Goal: Task Accomplishment & Management: Use online tool/utility

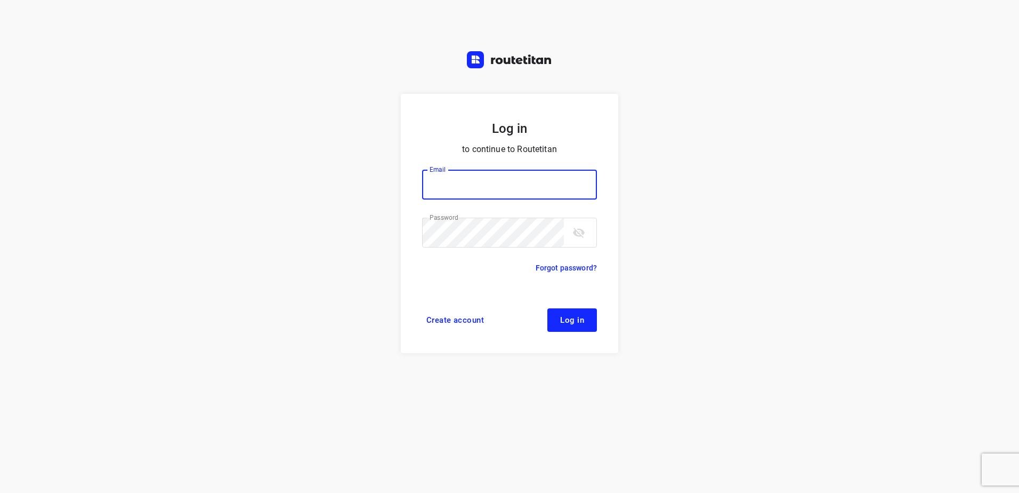
type input "[EMAIL_ADDRESS][DOMAIN_NAME]"
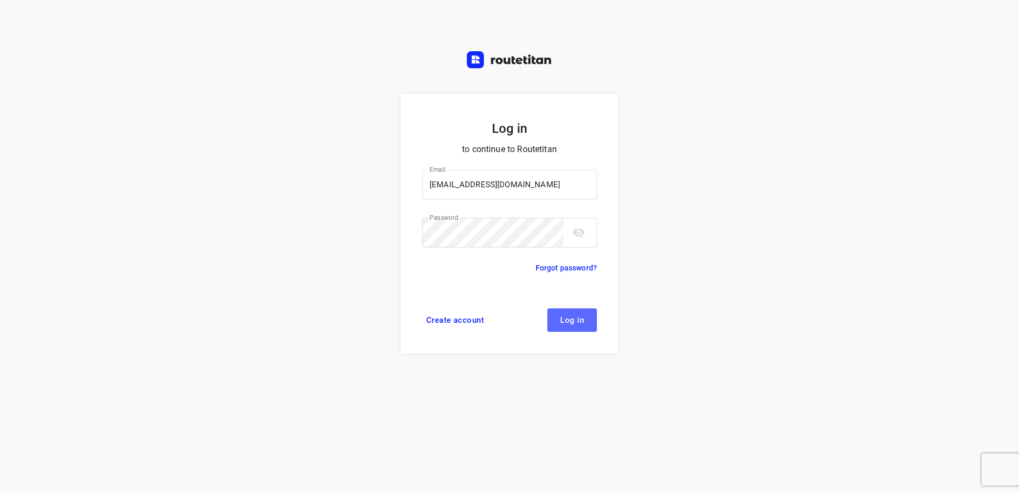
click at [569, 320] on span "Log in" at bounding box center [572, 320] width 24 height 9
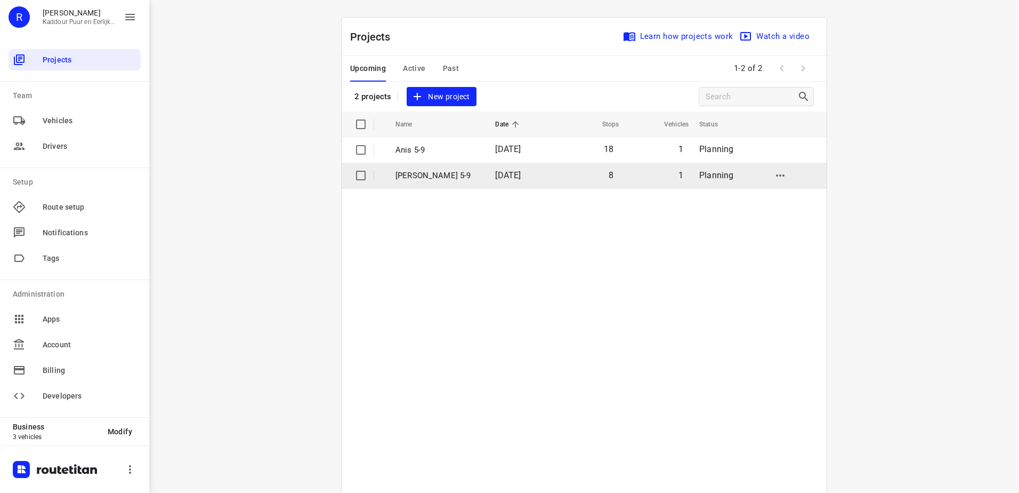
click at [452, 168] on td "[PERSON_NAME] 5-9" at bounding box center [436, 176] width 102 height 26
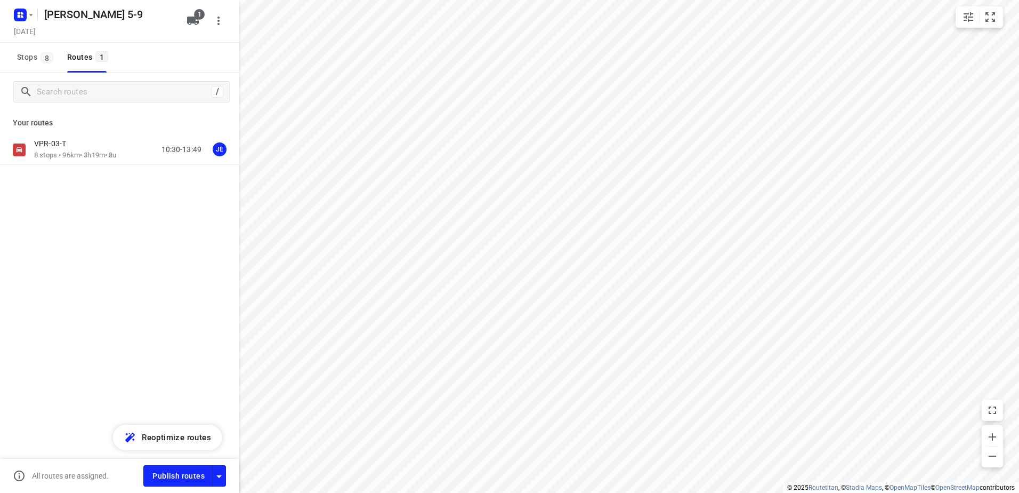
click at [62, 147] on p "VPR-03-T" at bounding box center [53, 144] width 38 height 10
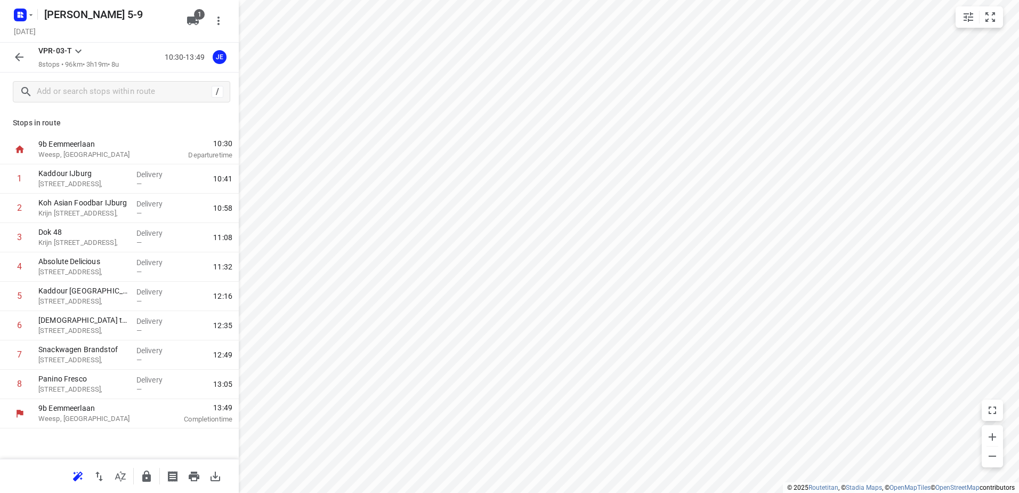
click at [27, 59] on button "button" at bounding box center [19, 56] width 21 height 21
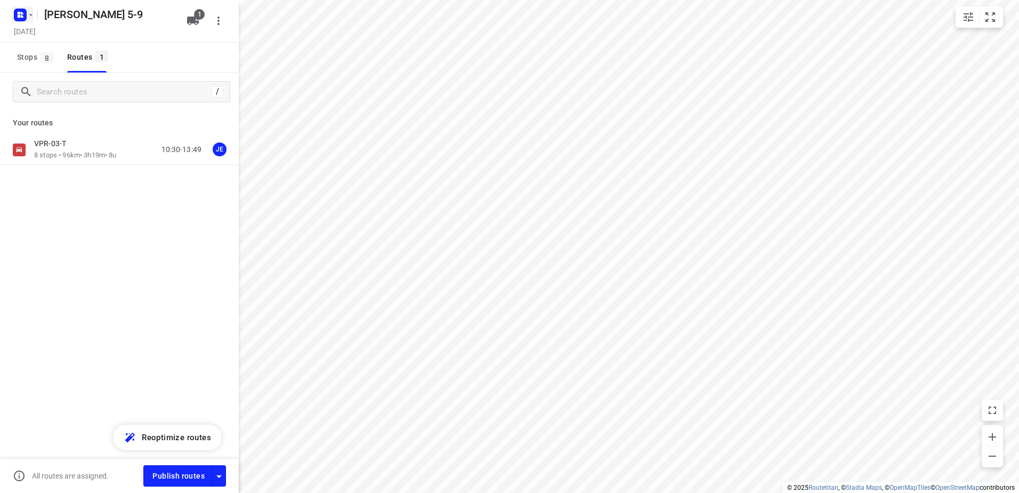
click at [18, 14] on rect "button" at bounding box center [20, 15] width 13 height 13
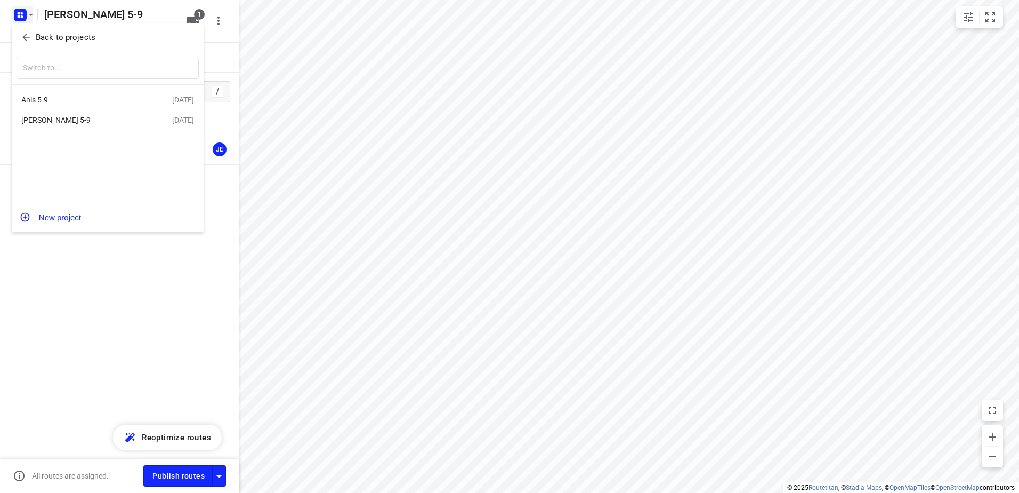
click at [65, 100] on div "Anis 5-9" at bounding box center [82, 99] width 123 height 9
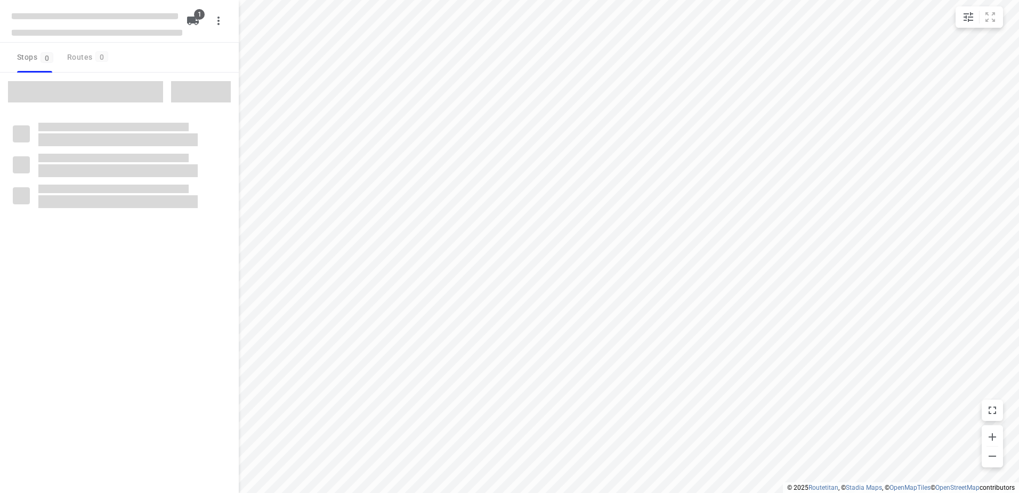
type input "distance"
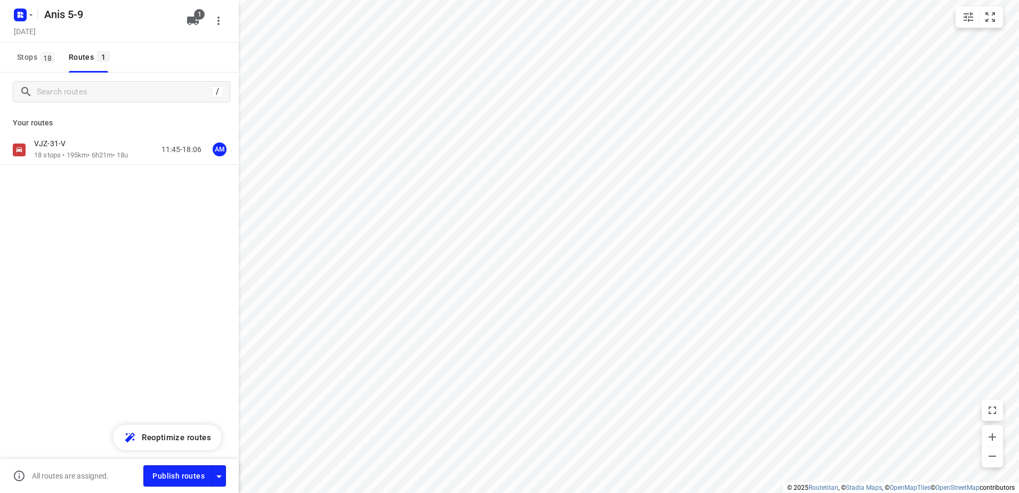
click at [75, 147] on div "VJZ-31-V" at bounding box center [81, 145] width 94 height 12
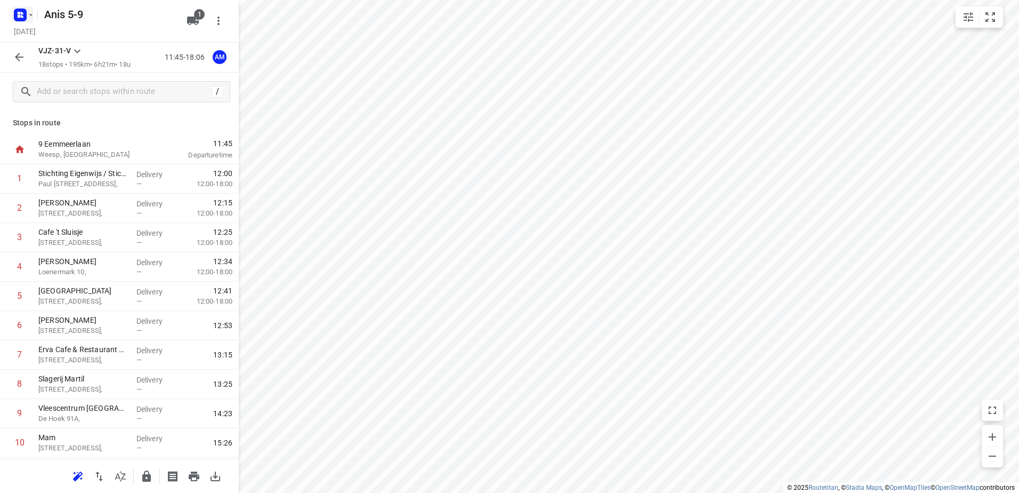
click at [31, 16] on icon "button" at bounding box center [31, 15] width 9 height 9
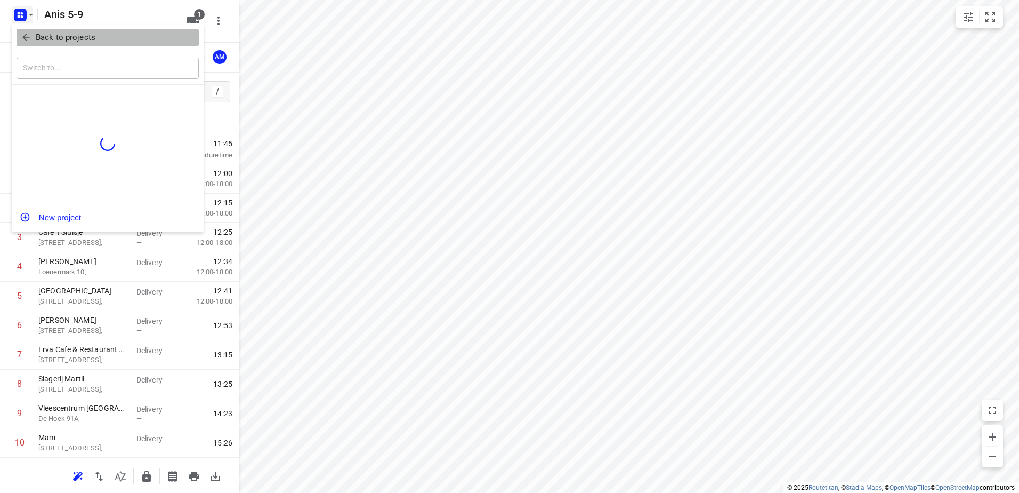
click at [64, 46] on button "Back to projects" at bounding box center [108, 38] width 182 height 18
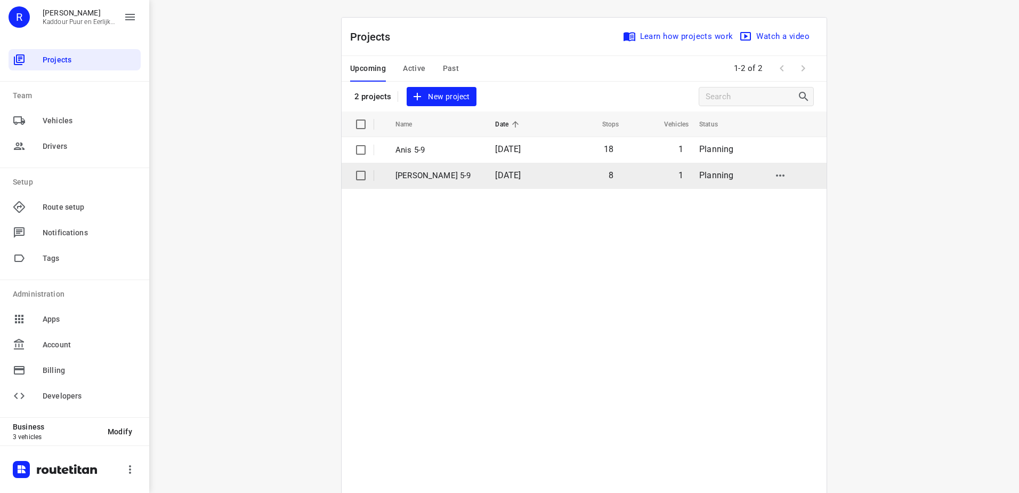
click at [443, 166] on td "[PERSON_NAME] 5-9" at bounding box center [436, 176] width 102 height 26
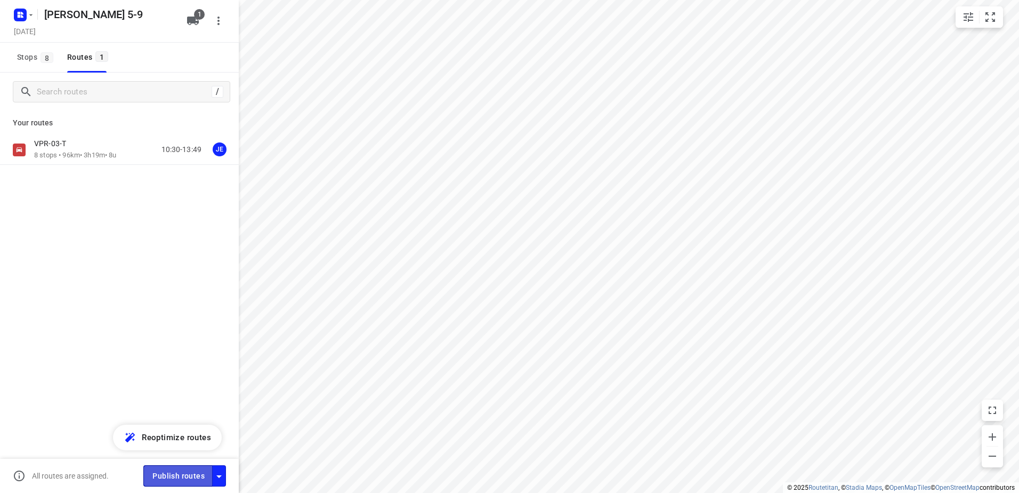
click at [174, 473] on span "Publish routes" at bounding box center [178, 475] width 52 height 13
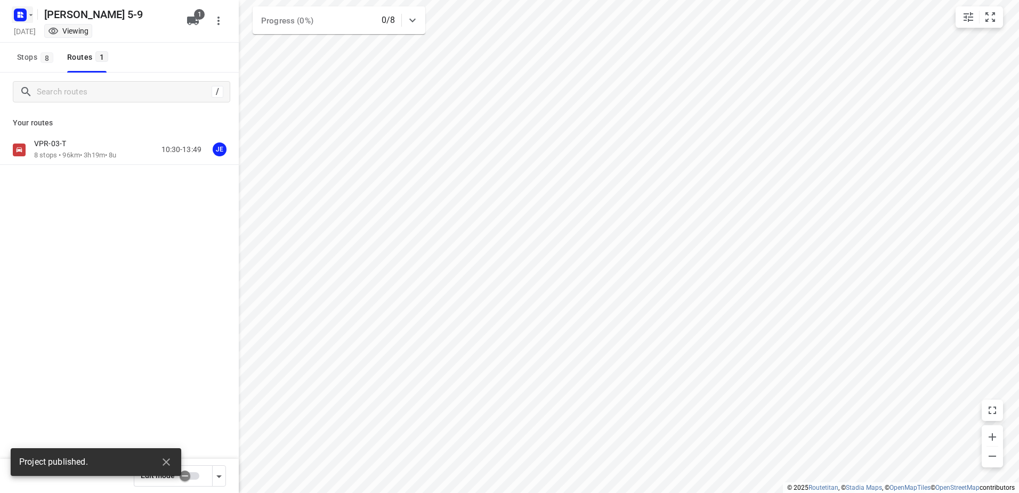
click at [19, 15] on icon "button" at bounding box center [19, 16] width 3 height 3
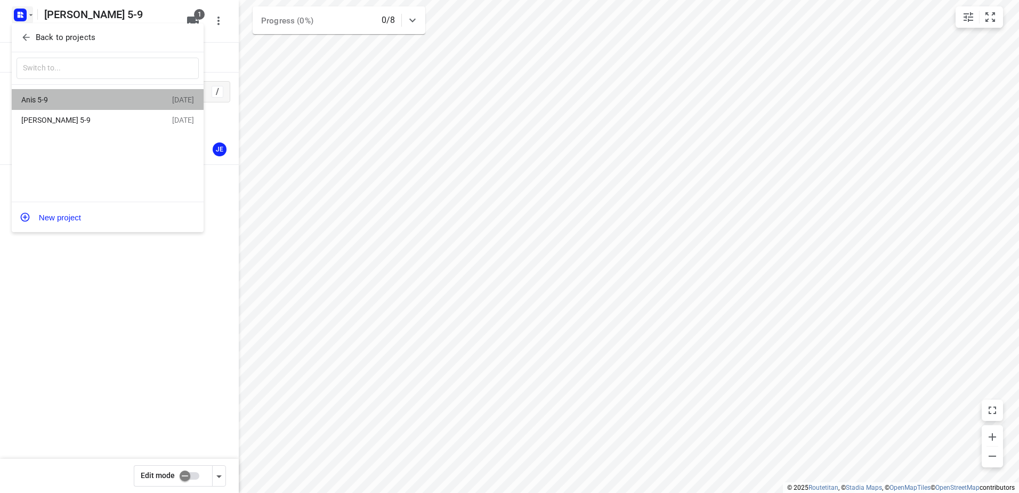
click at [94, 104] on div "Anis 5-9" at bounding box center [82, 99] width 123 height 9
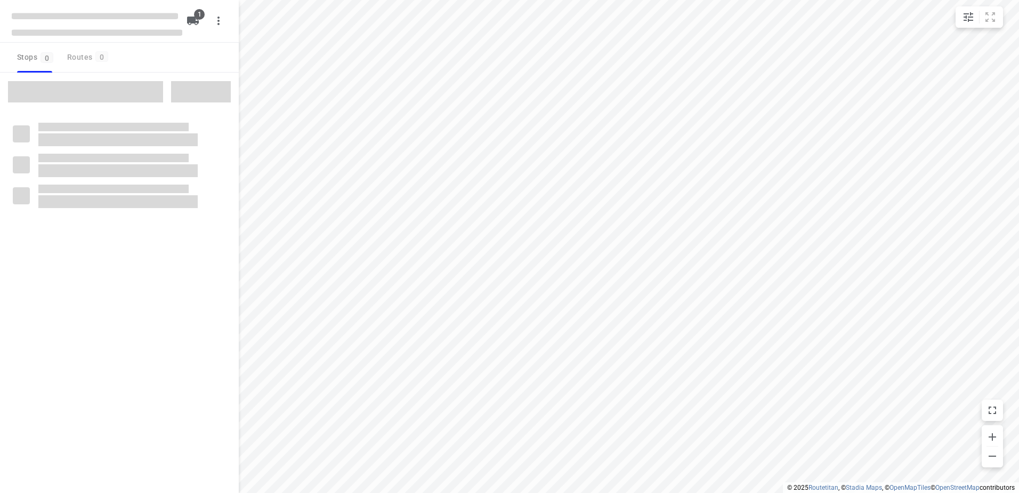
type input "distance"
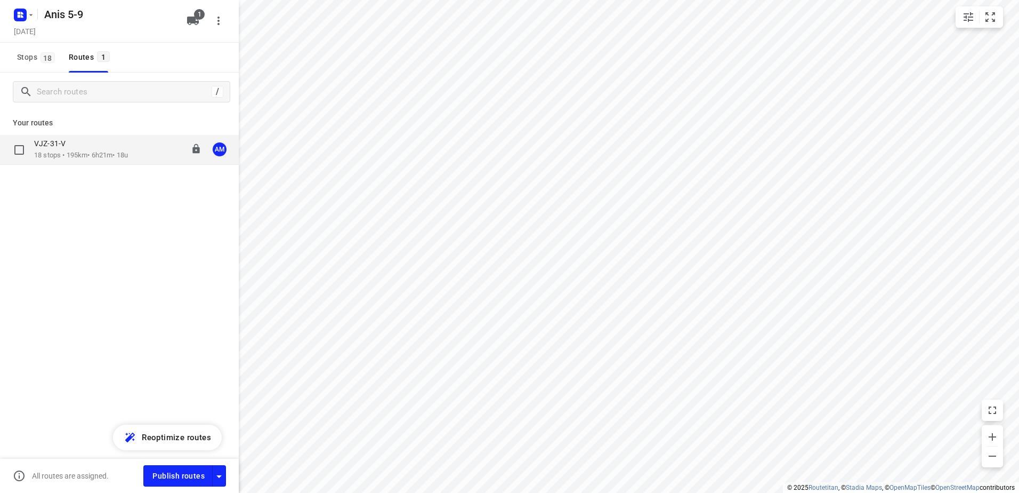
click at [59, 154] on p "18 stops • 195km • 6h21m • 18u" at bounding box center [81, 155] width 94 height 10
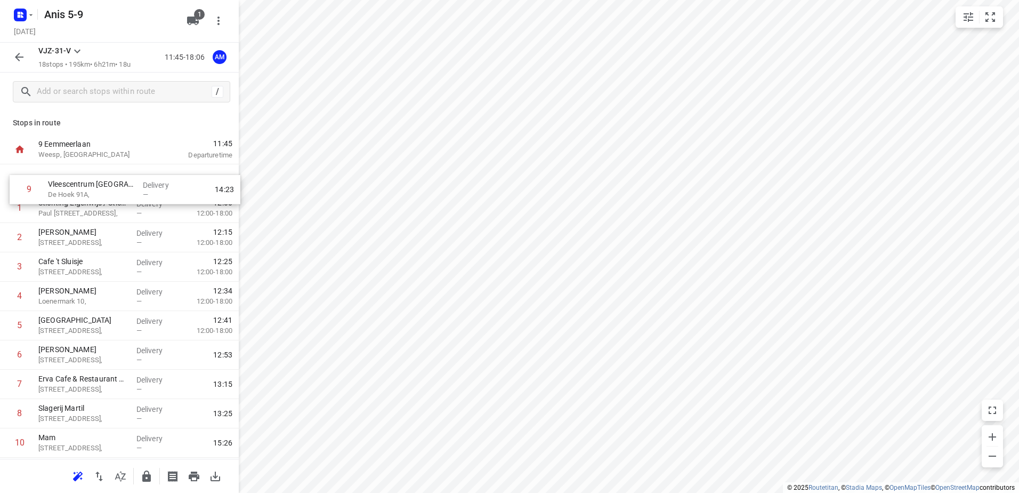
drag, startPoint x: 122, startPoint y: 413, endPoint x: 131, endPoint y: 175, distance: 237.9
click at [131, 175] on div "1 Stichting Eigenwijs / Stichting Eigenwijs Duikersloot Paul [STREET_ADDRESS], …" at bounding box center [119, 428] width 239 height 528
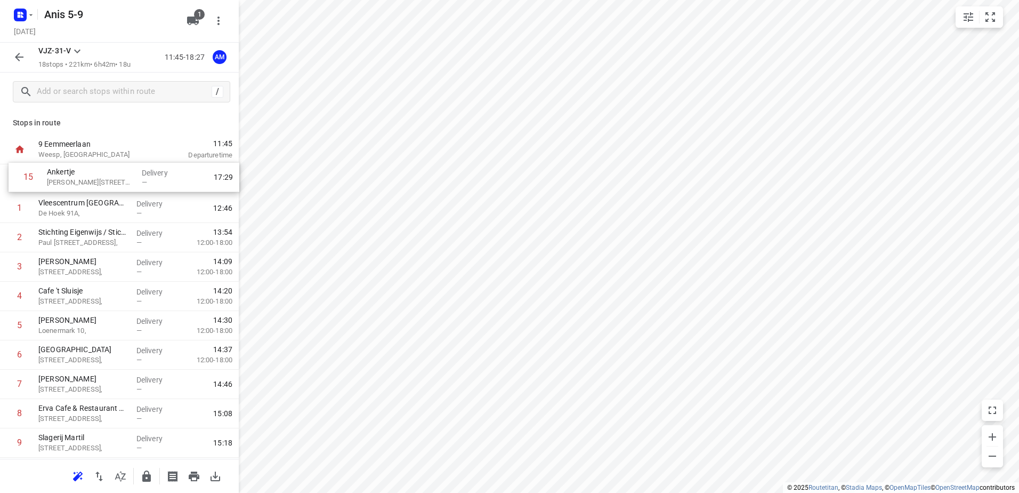
drag, startPoint x: 100, startPoint y: 334, endPoint x: 108, endPoint y: 182, distance: 152.7
click at [108, 182] on div "1 Vleescentrum Enkhuizen [STREET_ADDRESS], Delivery — 12:46 2 Stichting Eigenwi…" at bounding box center [119, 428] width 239 height 528
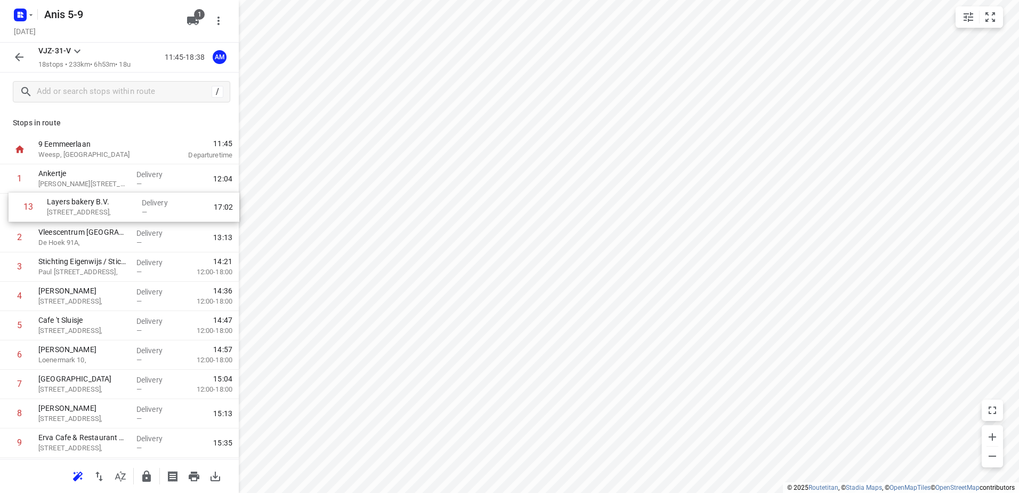
drag, startPoint x: 91, startPoint y: 432, endPoint x: 102, endPoint y: 192, distance: 240.1
click at [102, 192] on div "1 Ankertje [PERSON_NAME][STREET_ADDRESS], Delivery — 12:04 2 Vleescentrum [STRE…" at bounding box center [119, 428] width 239 height 528
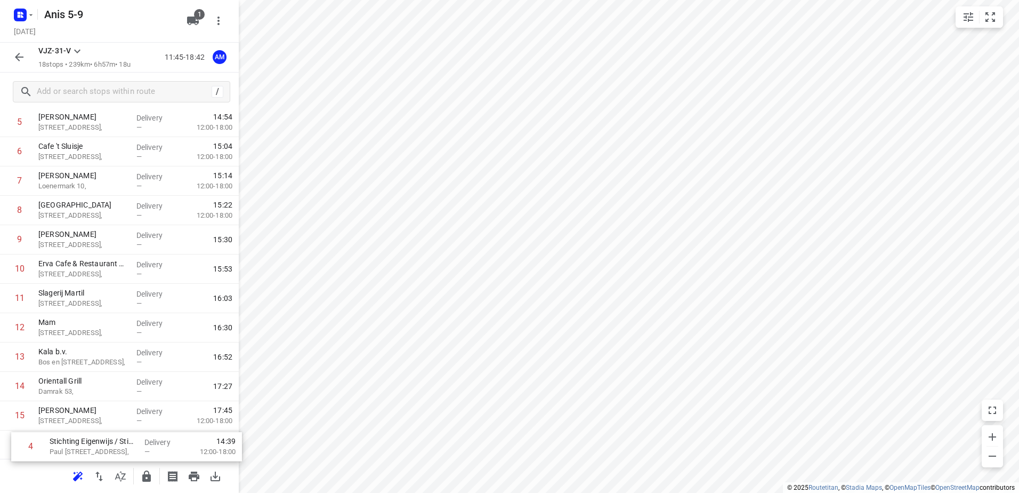
scroll to position [263, 0]
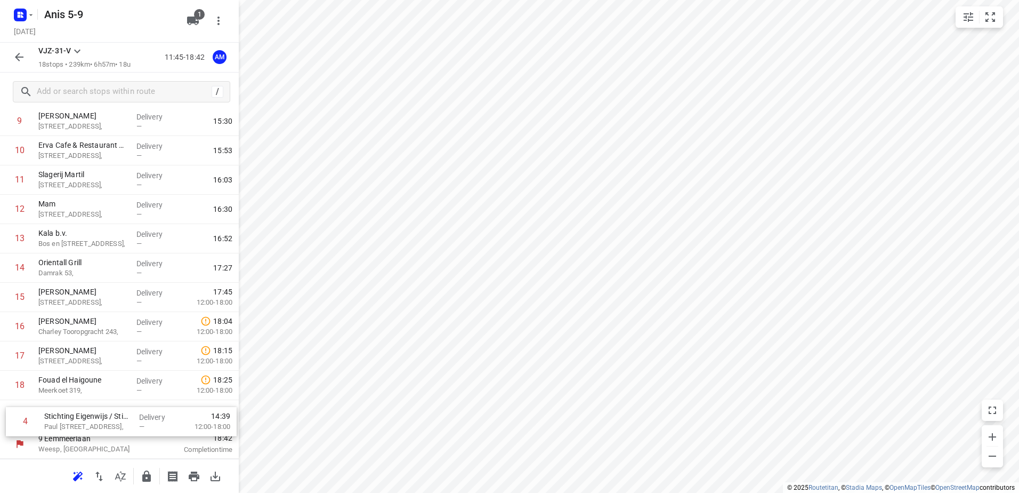
drag, startPoint x: 120, startPoint y: 274, endPoint x: 126, endPoint y: 437, distance: 163.2
click at [126, 437] on div "9 [STREET_ADDRESS] 11:45 Departure time 1 Ankertje [STREET_ADDRESS], Delivery —…" at bounding box center [119, 165] width 239 height 586
drag, startPoint x: 110, startPoint y: 328, endPoint x: 102, endPoint y: 417, distance: 89.9
click at [102, 417] on div "1 Ankertje [STREET_ADDRESS], Delivery — 12:04 2 Layers bakery B.V. Saenredamstr…" at bounding box center [119, 165] width 239 height 528
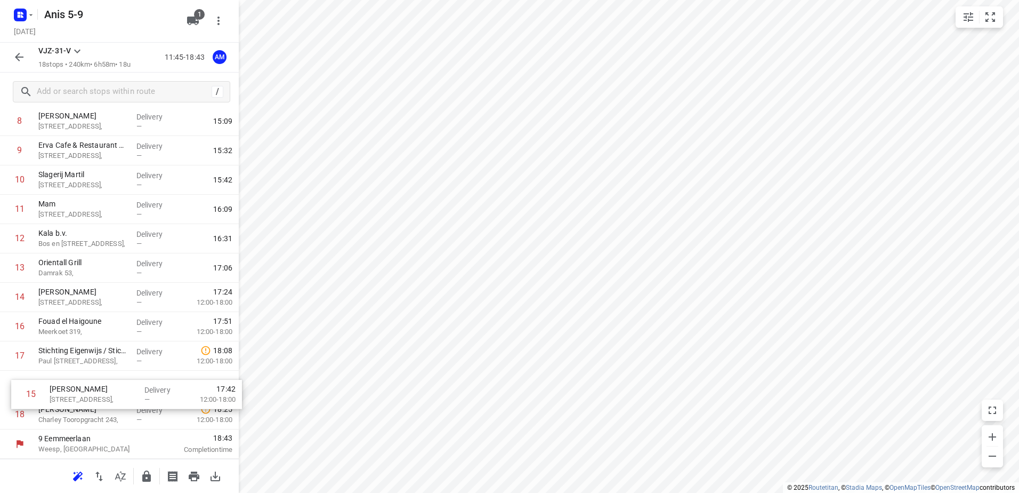
drag, startPoint x: 108, startPoint y: 323, endPoint x: 118, endPoint y: 395, distance: 73.3
click at [118, 395] on div "1 Ankertje [STREET_ADDRESS], Delivery — 12:04 2 Layers bakery B.V. Saenredamstr…" at bounding box center [119, 165] width 239 height 528
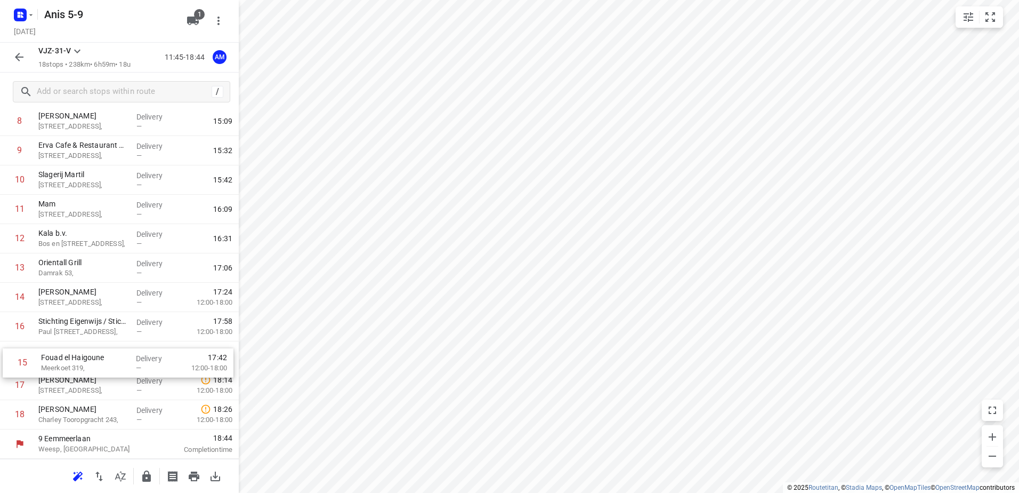
drag, startPoint x: 109, startPoint y: 329, endPoint x: 111, endPoint y: 368, distance: 39.5
click at [111, 368] on div "1 Ankertje [STREET_ADDRESS], Delivery — 12:04 2 Layers bakery B.V. Saenredamstr…" at bounding box center [119, 165] width 239 height 528
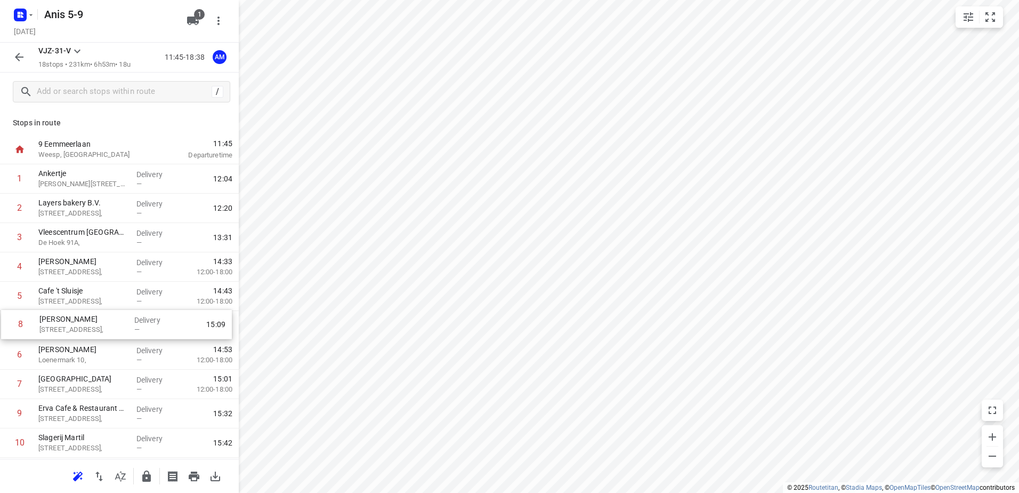
scroll to position [2, 0]
drag, startPoint x: 123, startPoint y: 385, endPoint x: 130, endPoint y: 239, distance: 146.2
click at [130, 239] on div "1 Ankertje [STREET_ADDRESS], Delivery — 12:04 2 Layers bakery B.V. Saenredamstr…" at bounding box center [119, 427] width 239 height 528
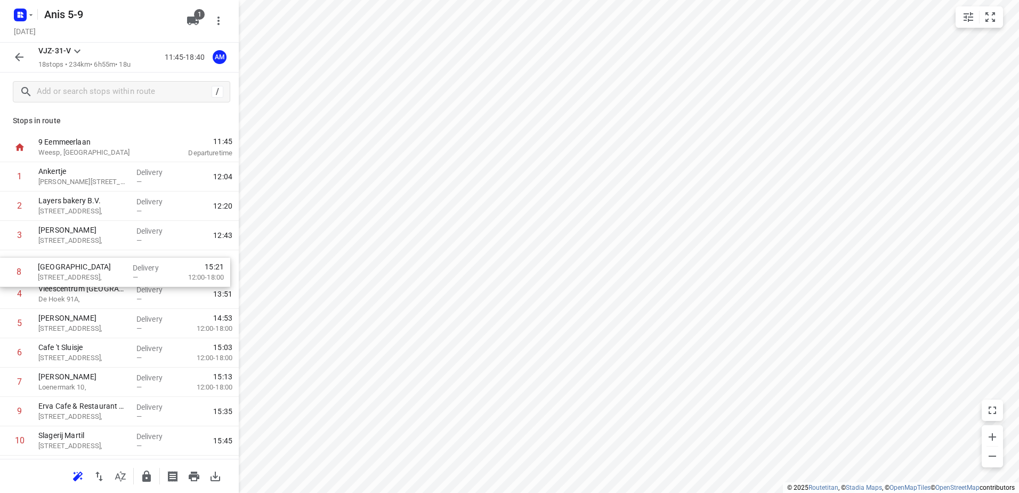
drag, startPoint x: 148, startPoint y: 381, endPoint x: 148, endPoint y: 263, distance: 118.3
click at [148, 263] on div "1 Ankertje [STREET_ADDRESS], Delivery — 12:04 2 Layers bakery B.V. [STREET_ADDR…" at bounding box center [119, 426] width 239 height 528
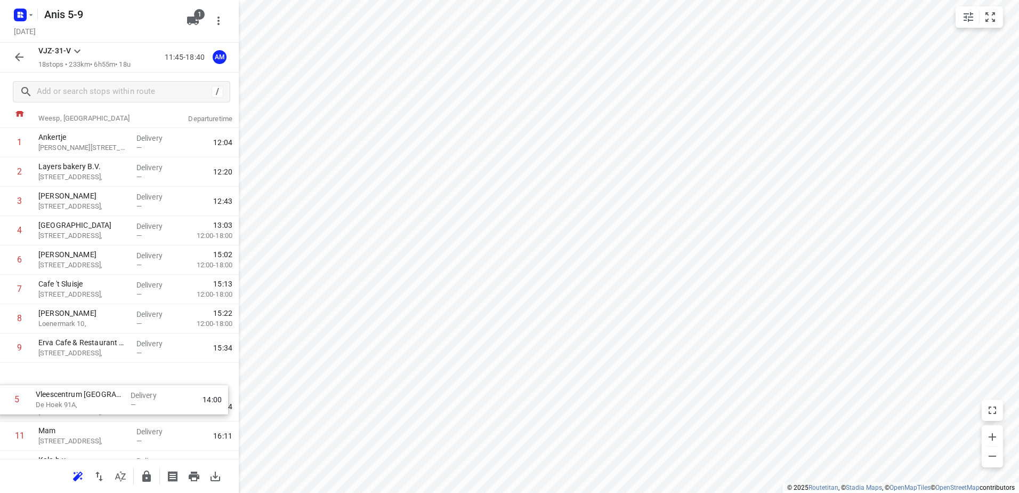
drag, startPoint x: 147, startPoint y: 301, endPoint x: 143, endPoint y: 411, distance: 110.4
click at [143, 411] on div "1 Ankertje [STREET_ADDRESS], Delivery — 12:04 2 Layers bakery B.V. [STREET_ADDR…" at bounding box center [119, 392] width 239 height 528
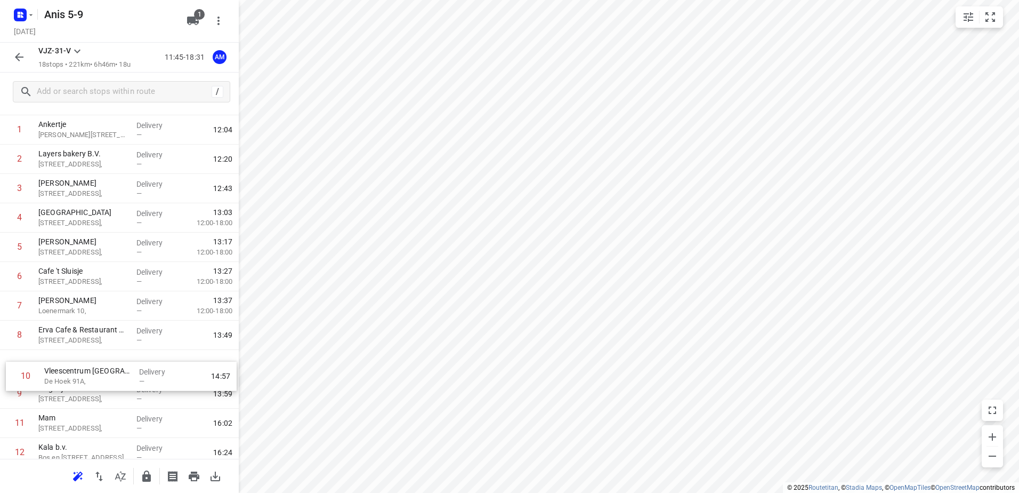
scroll to position [50, 0]
drag, startPoint x: 117, startPoint y: 404, endPoint x: 123, endPoint y: 351, distance: 53.2
click at [123, 351] on div "1 Ankertje [STREET_ADDRESS], Delivery — 12:04 2 Layers bakery B.V. [STREET_ADDR…" at bounding box center [119, 378] width 239 height 528
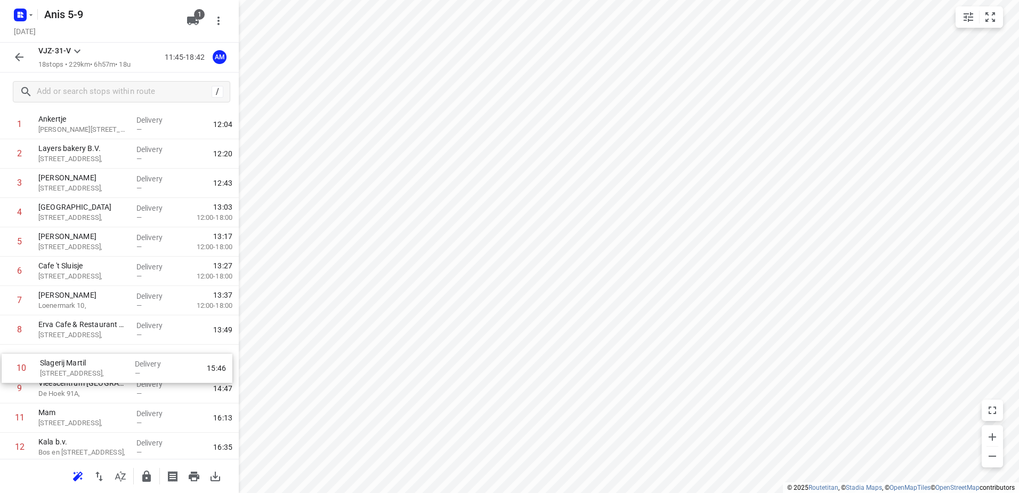
scroll to position [54, 0]
drag, startPoint x: 123, startPoint y: 392, endPoint x: 124, endPoint y: 350, distance: 41.6
click at [124, 350] on div "1 Ankertje [STREET_ADDRESS], Delivery — 12:04 2 Layers bakery B.V. [STREET_ADDR…" at bounding box center [119, 374] width 239 height 528
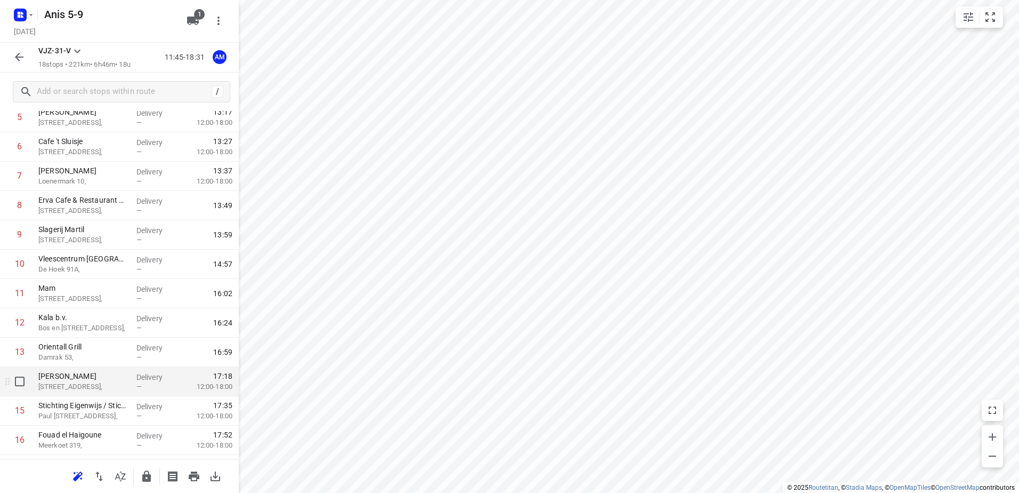
scroll to position [156, 0]
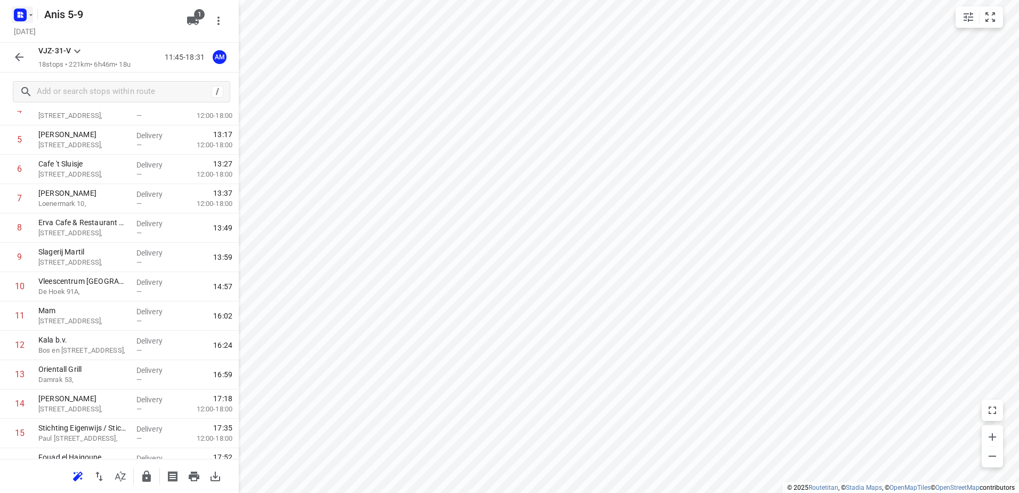
click at [23, 23] on icon "button" at bounding box center [20, 14] width 17 height 17
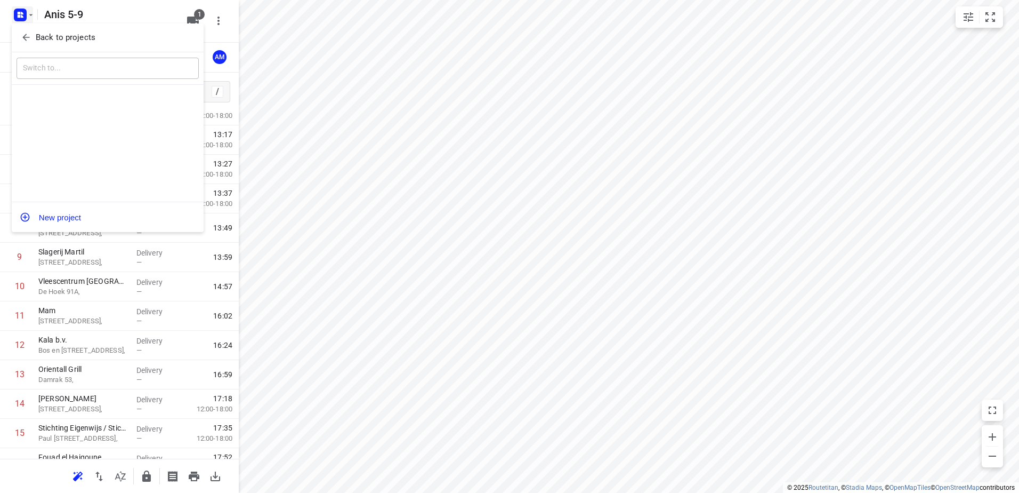
click at [53, 38] on p "Back to projects" at bounding box center [66, 37] width 60 height 12
